Goal: Complete application form

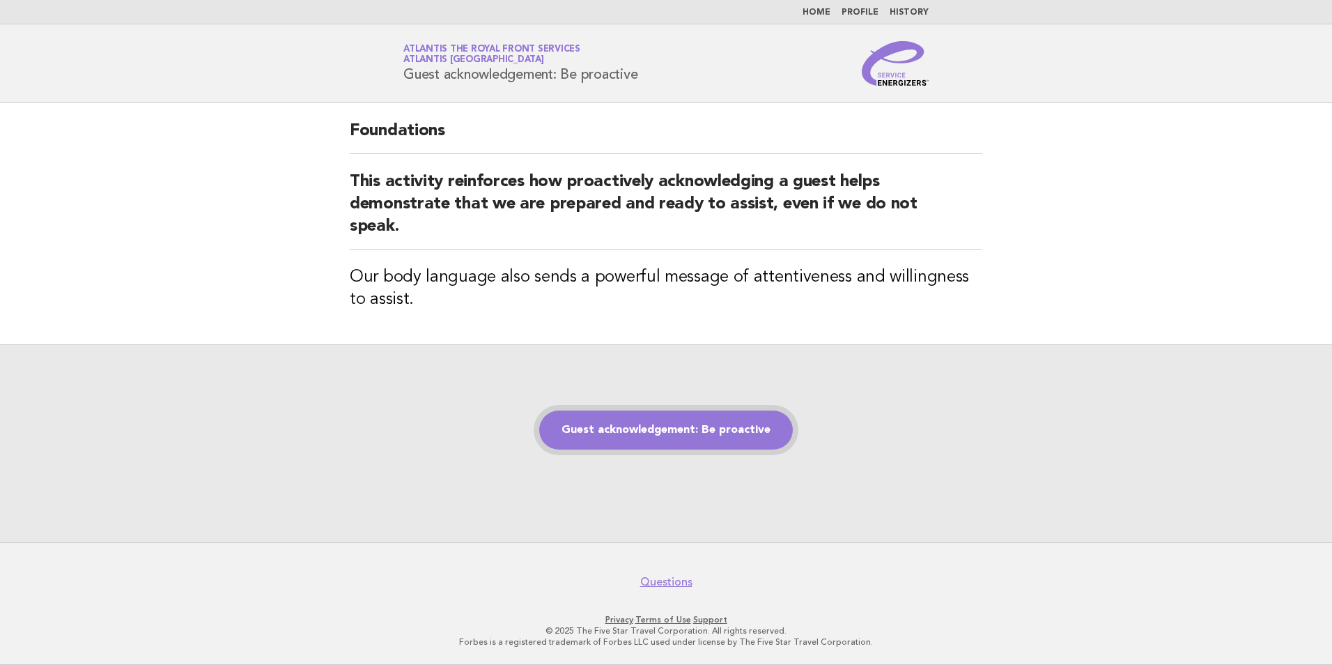
click at [637, 424] on link "Guest acknowledgement: Be proactive" at bounding box center [666, 429] width 254 height 39
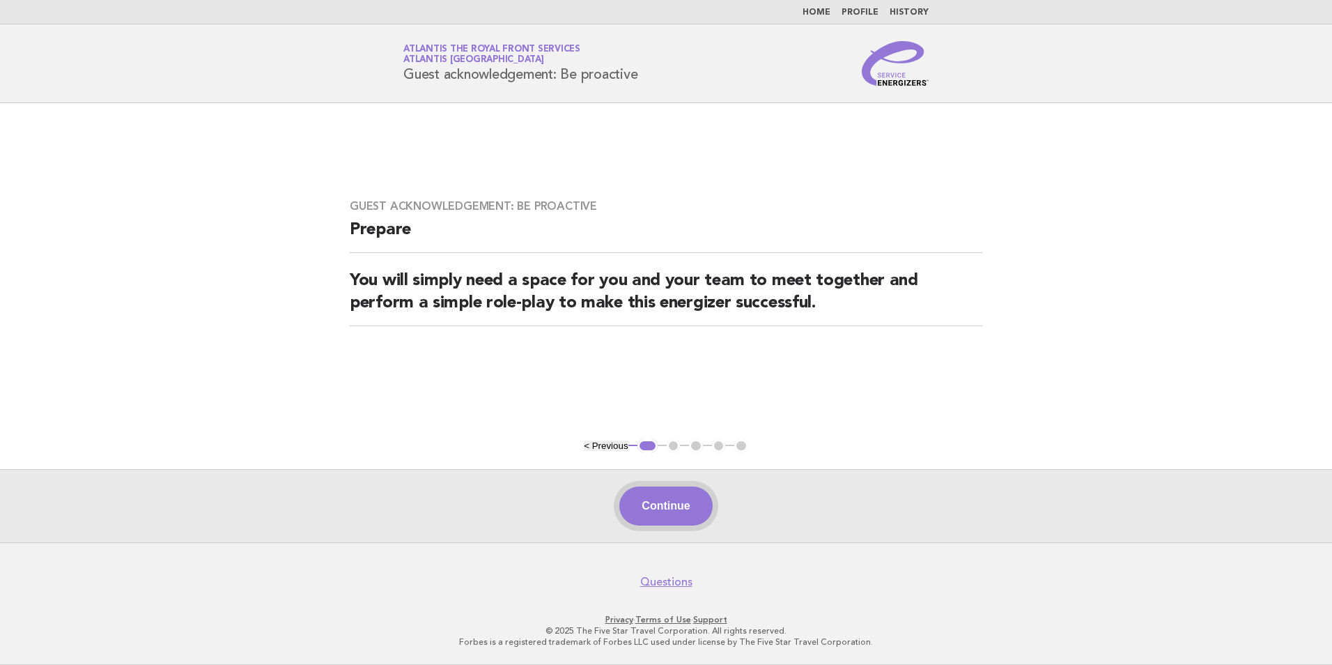
click at [625, 509] on button "Continue" at bounding box center [665, 505] width 93 height 39
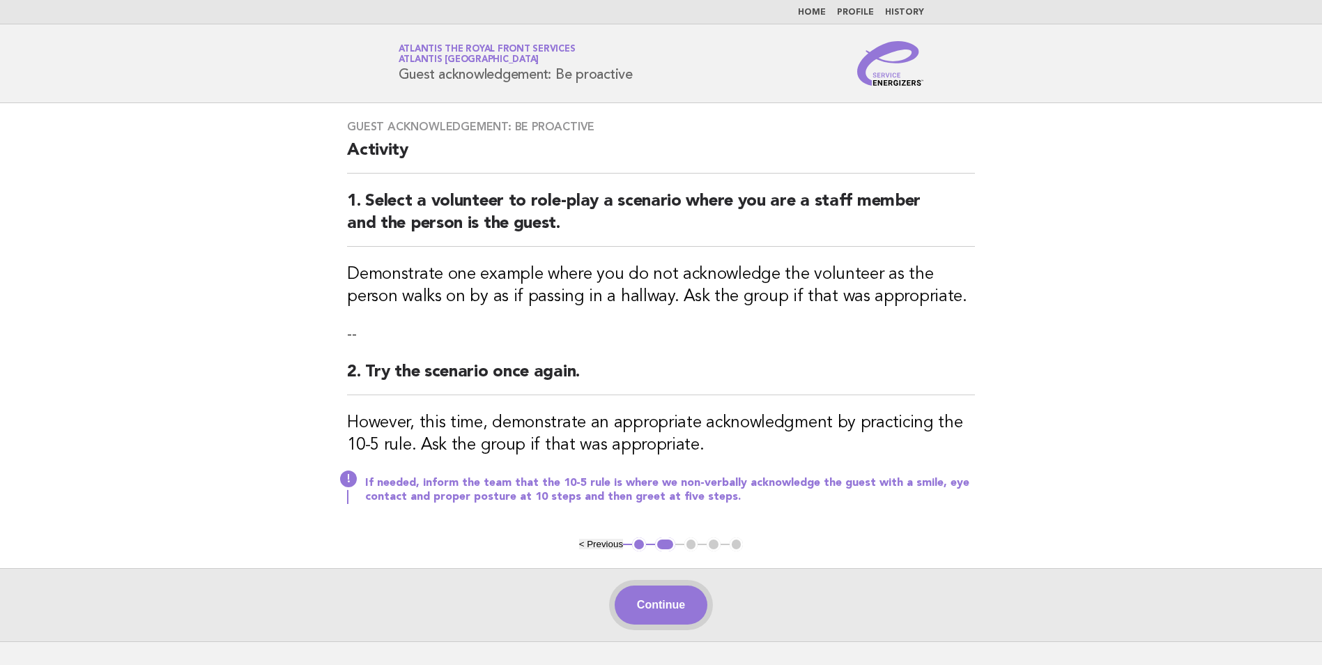
click at [667, 596] on button "Continue" at bounding box center [660, 604] width 93 height 39
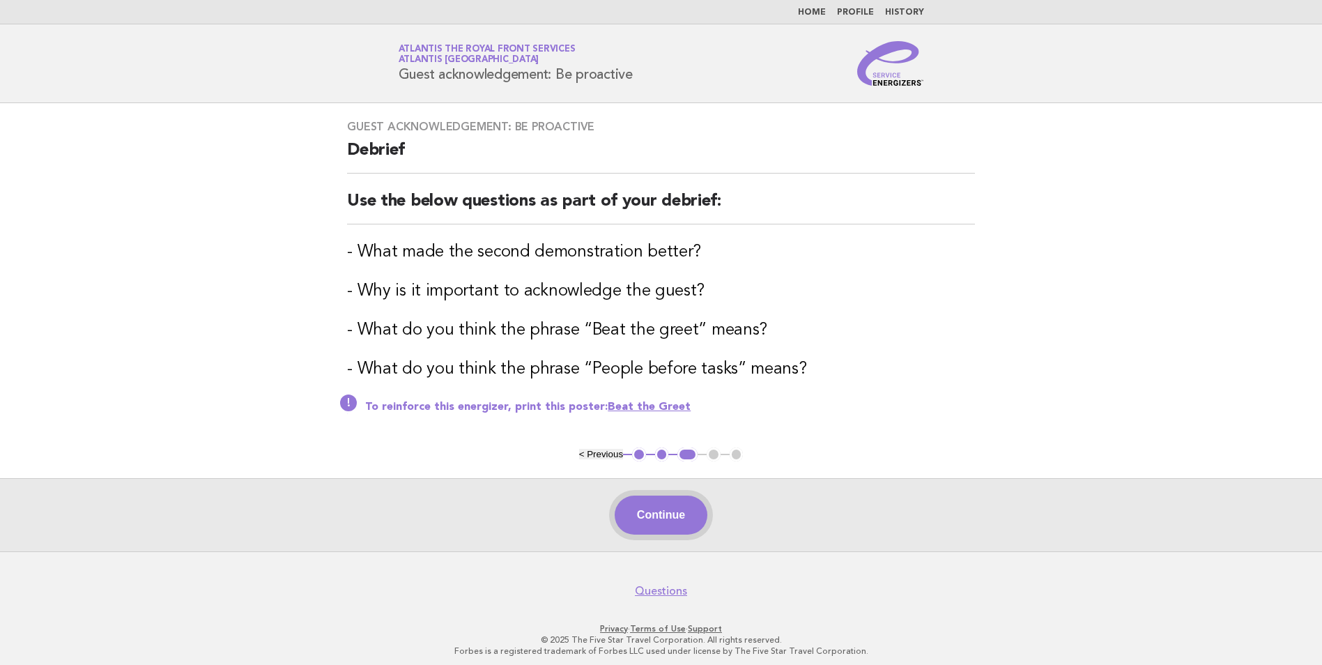
click at [666, 504] on button "Continue" at bounding box center [660, 514] width 93 height 39
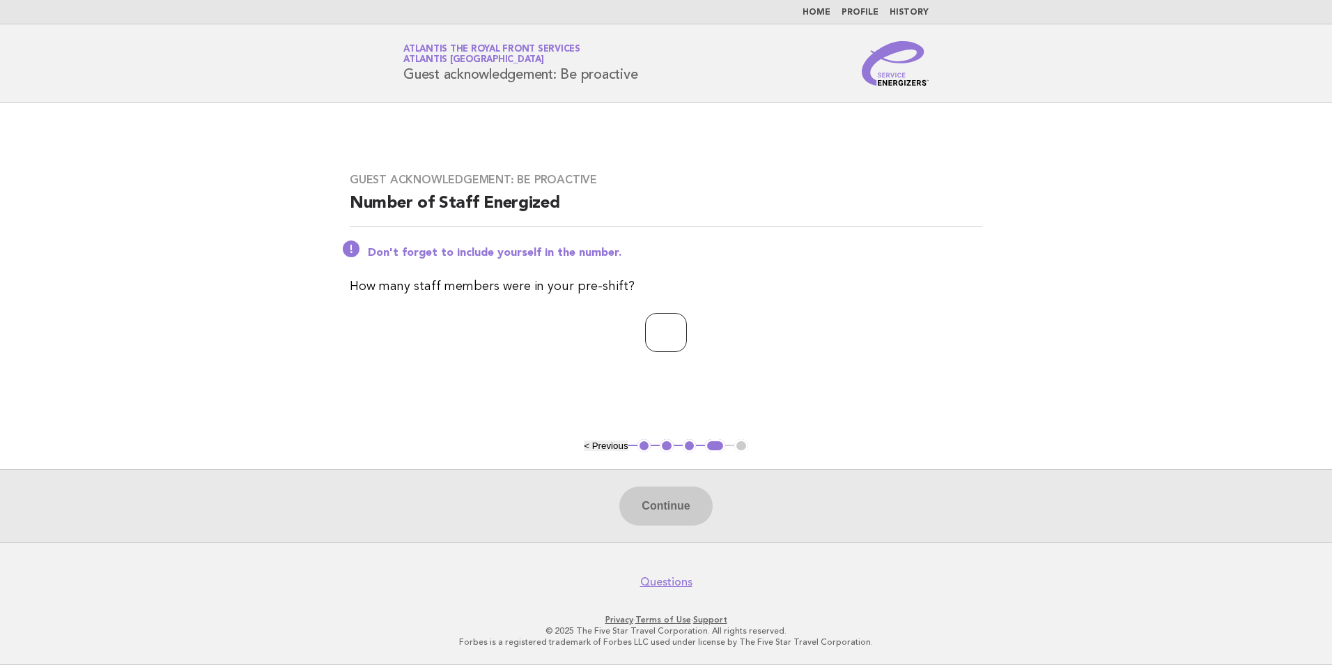
click at [667, 322] on input "number" at bounding box center [666, 332] width 42 height 39
type input "**"
click at [692, 502] on button "Continue" at bounding box center [665, 505] width 93 height 39
